Goal: Information Seeking & Learning: Learn about a topic

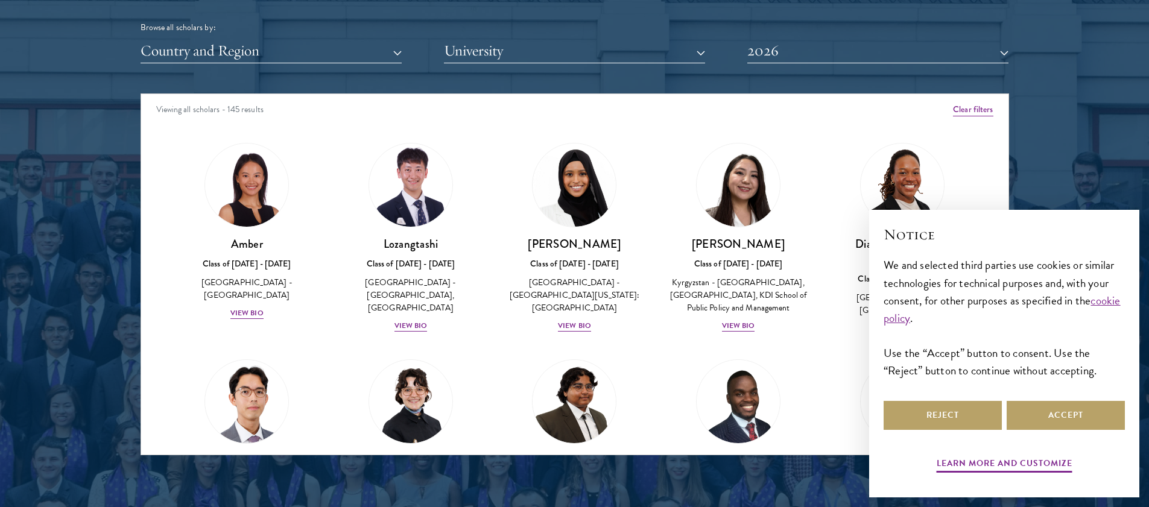
scroll to position [241, 0]
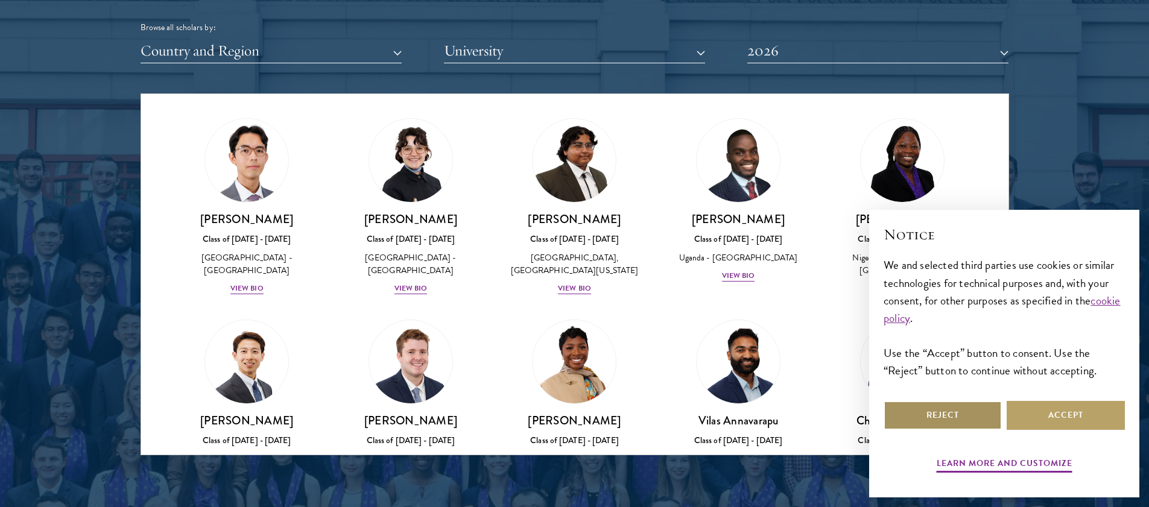
click at [952, 408] on button "Reject" at bounding box center [943, 415] width 118 height 29
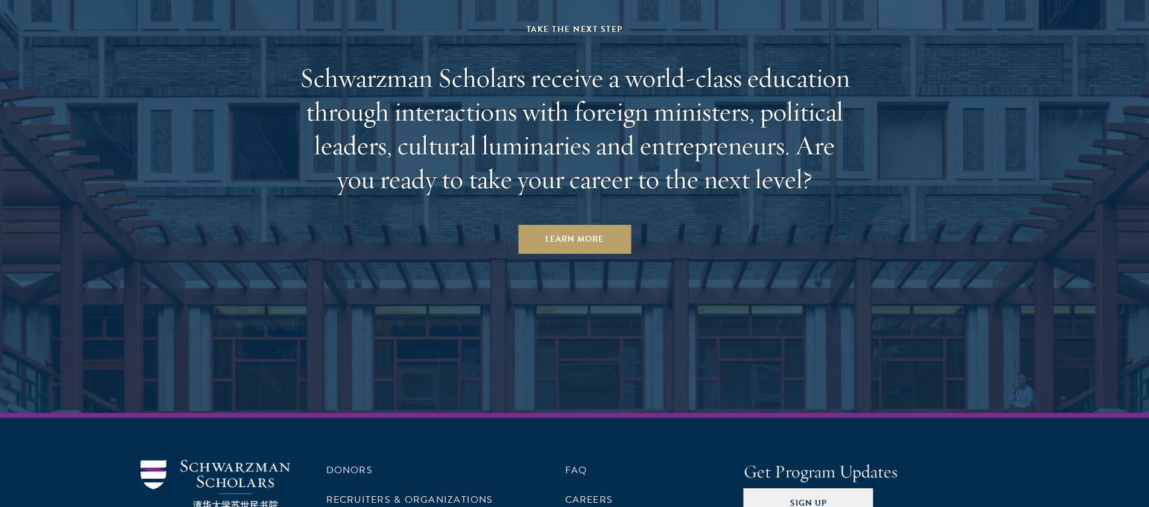
scroll to position [3834, 0]
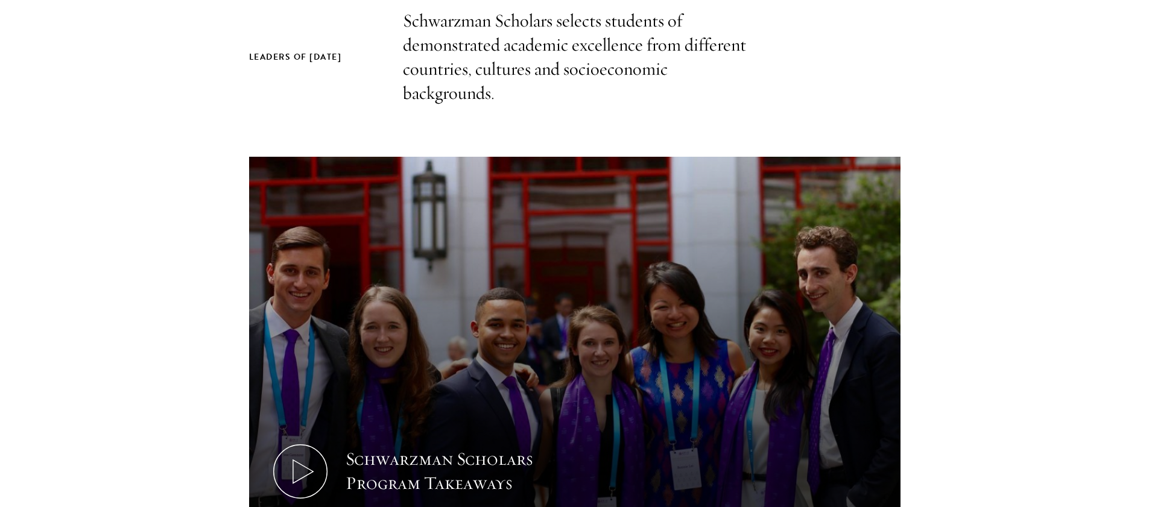
scroll to position [181, 0]
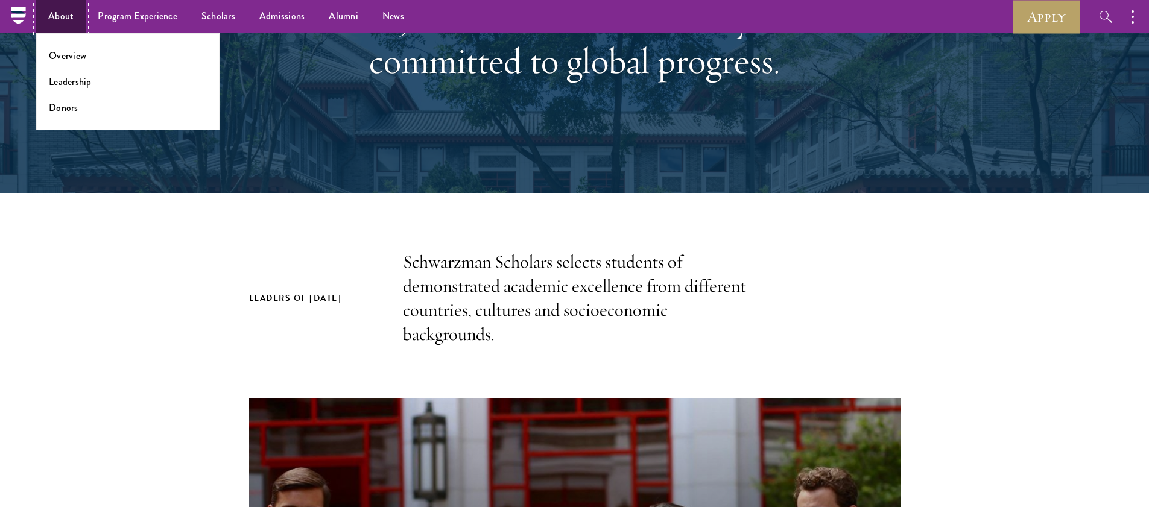
click at [55, 14] on link "About" at bounding box center [60, 16] width 49 height 33
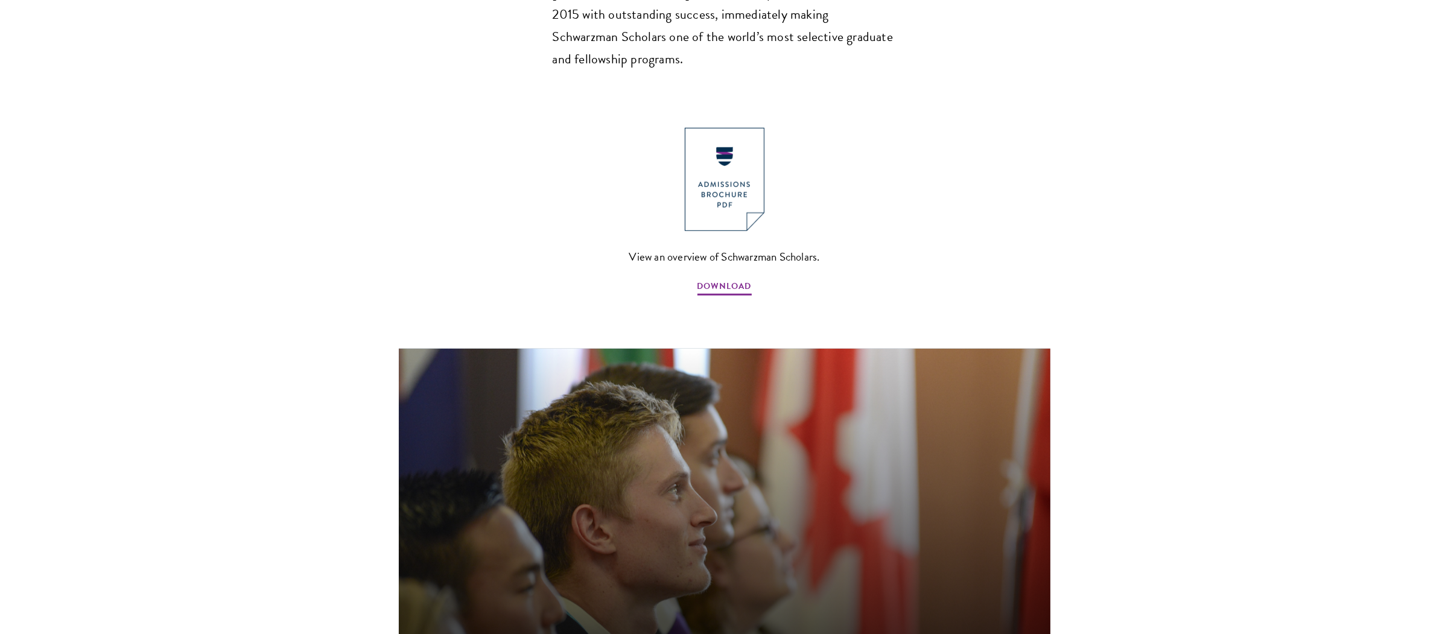
scroll to position [1357, 0]
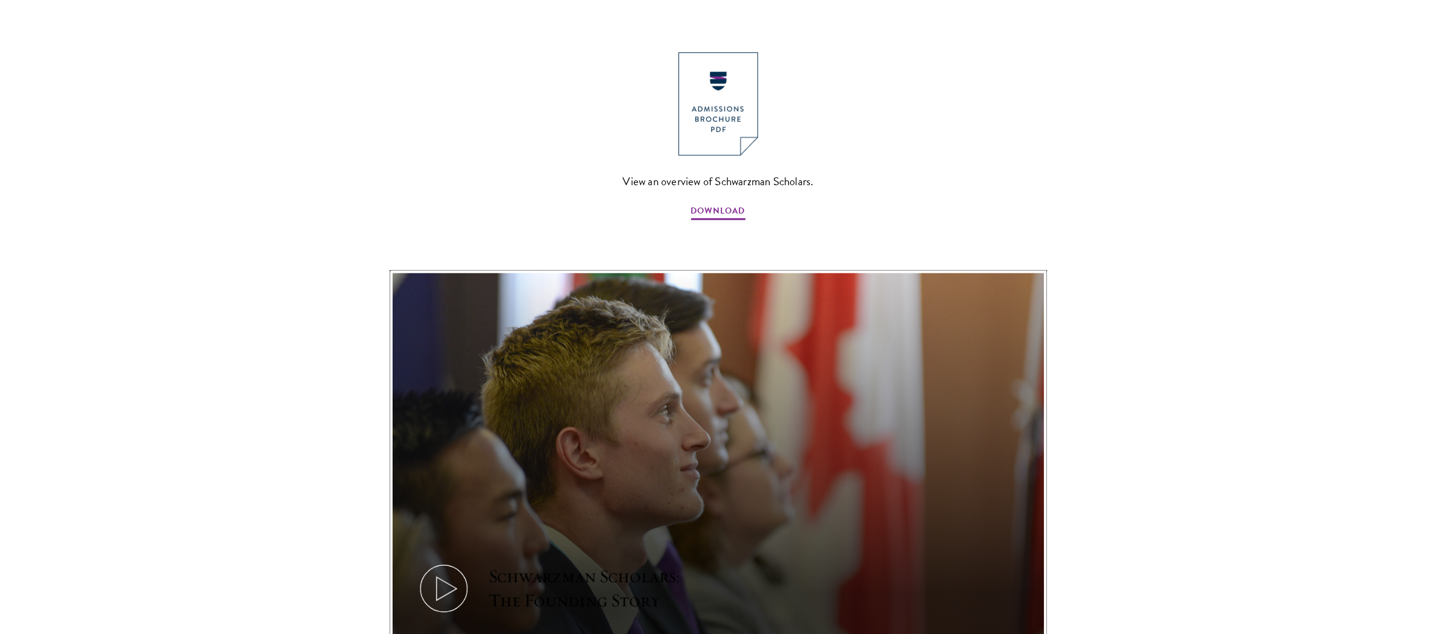
click at [434, 507] on icon at bounding box center [444, 589] width 54 height 54
